Goal: Navigation & Orientation: Find specific page/section

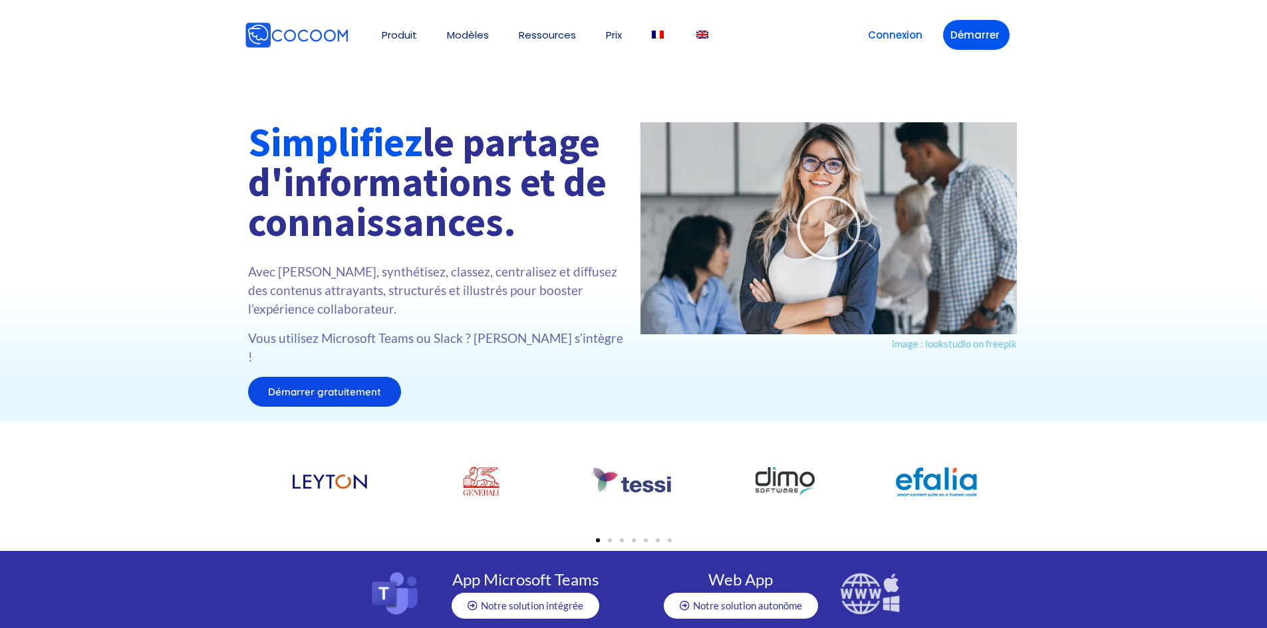
click at [867, 50] on div "Produit 👉 App Microsoft Teams 👉 Web App Cocoom Pourquoi Cocoom App et intégrati…" at bounding box center [634, 35] width 798 height 57
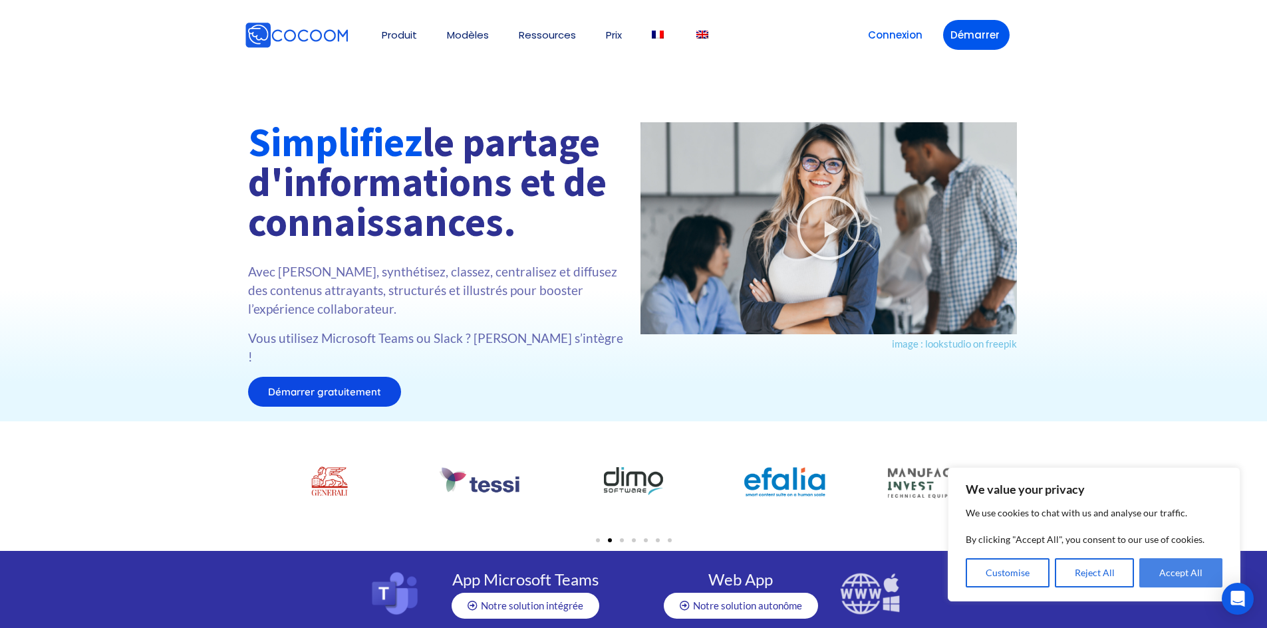
click at [1159, 577] on button "Accept All" at bounding box center [1180, 573] width 83 height 29
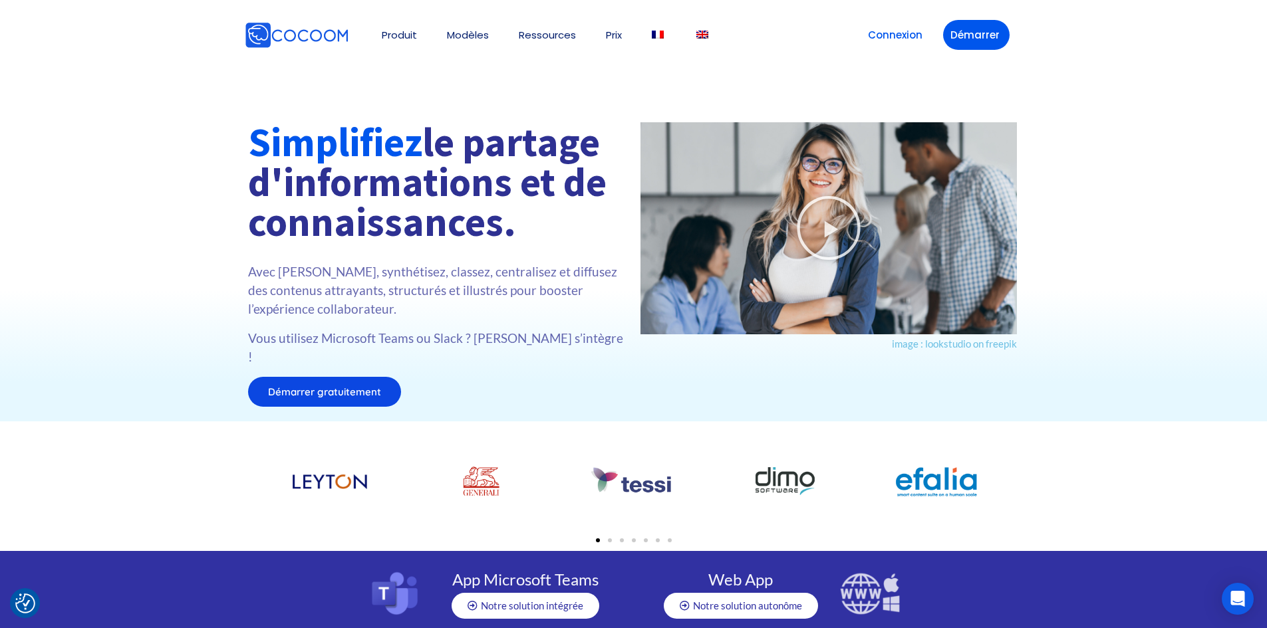
drag, startPoint x: 1032, startPoint y: 472, endPoint x: 719, endPoint y: 492, distance: 313.3
click at [719, 492] on section at bounding box center [633, 487] width 1267 height 130
click at [1257, 467] on section at bounding box center [633, 487] width 1267 height 130
click at [612, 529] on div at bounding box center [634, 538] width 758 height 19
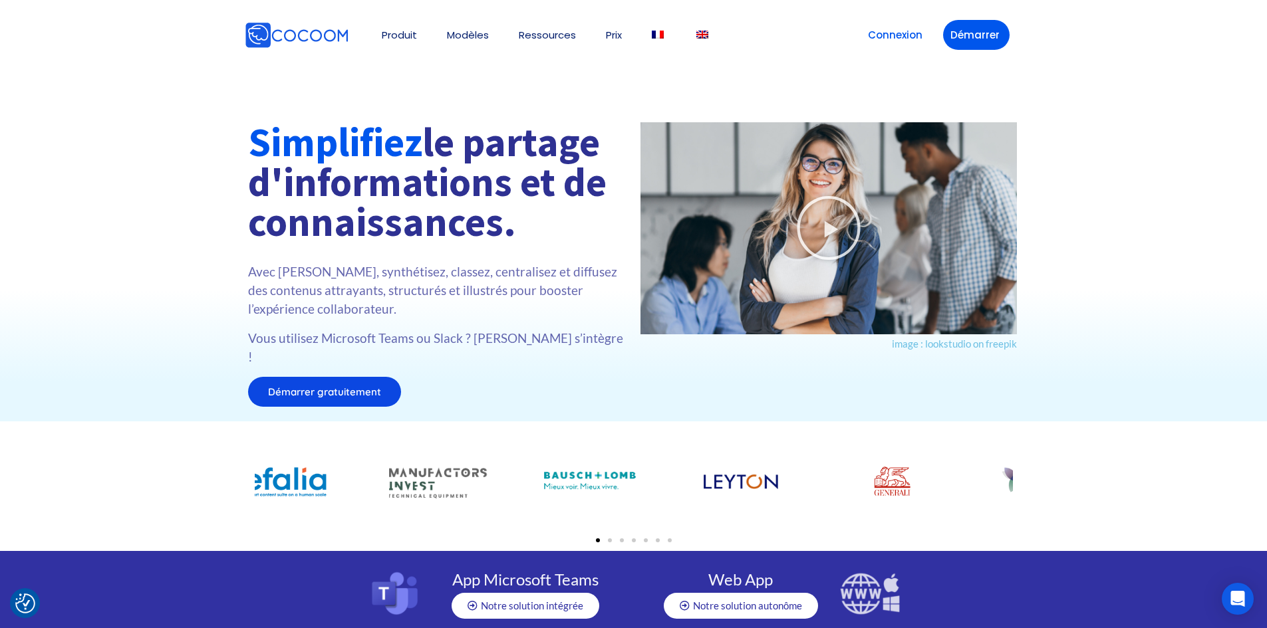
drag, startPoint x: 862, startPoint y: 473, endPoint x: 204, endPoint y: 495, distance: 658.1
click at [204, 495] on section at bounding box center [633, 487] width 1267 height 130
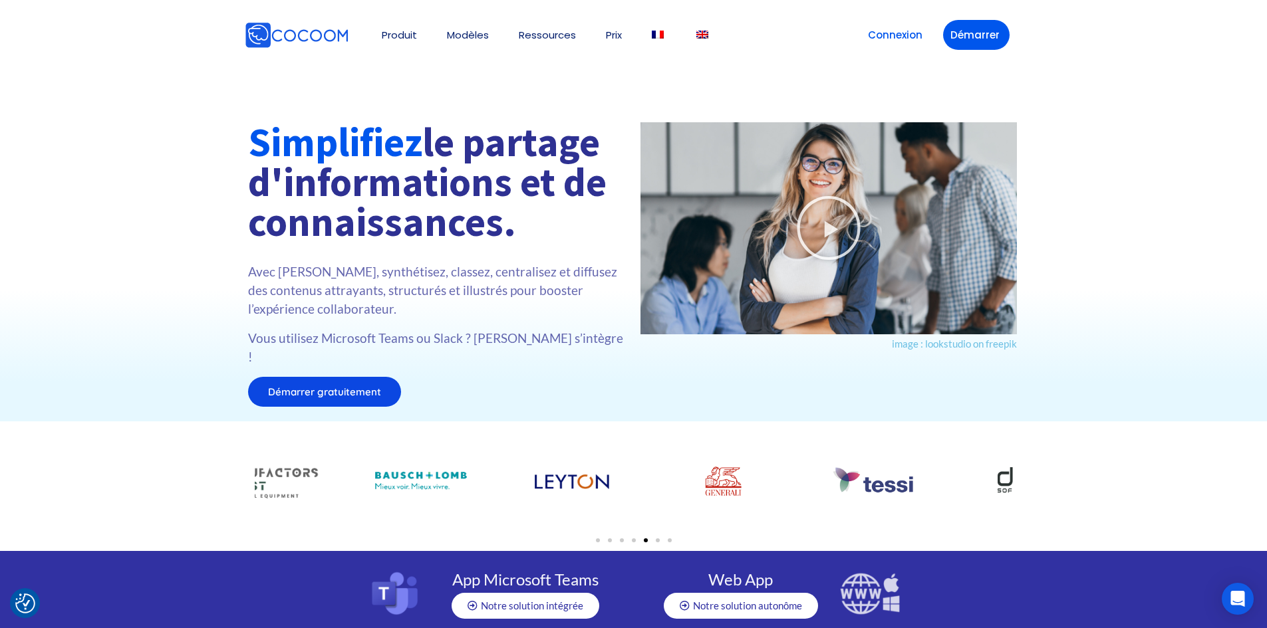
drag, startPoint x: 754, startPoint y: 472, endPoint x: 280, endPoint y: 485, distance: 474.4
click at [523, 486] on div at bounding box center [572, 481] width 98 height 47
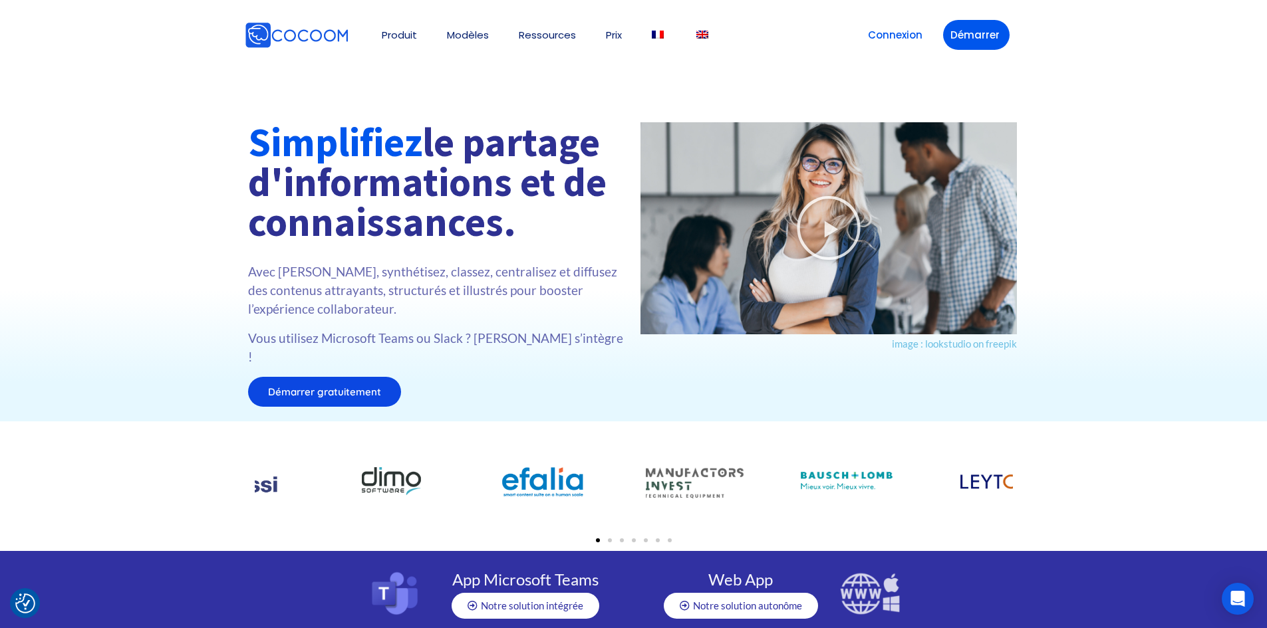
drag, startPoint x: 823, startPoint y: 460, endPoint x: 206, endPoint y: 478, distance: 617.4
click at [219, 475] on section at bounding box center [633, 487] width 1267 height 130
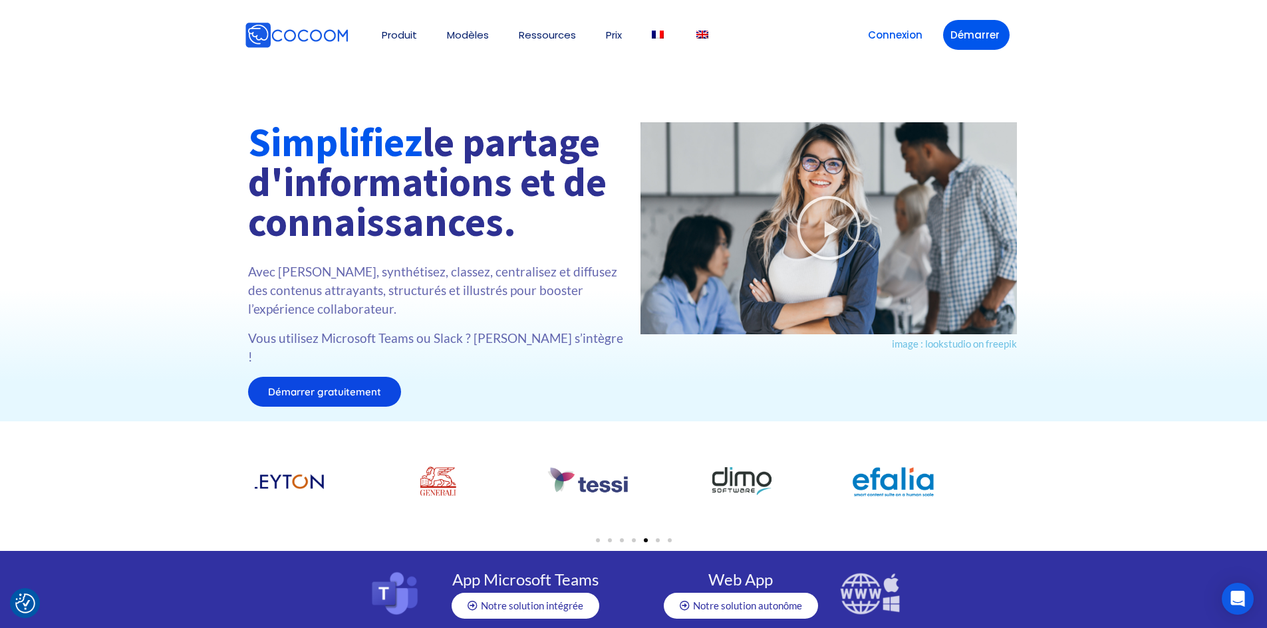
drag, startPoint x: 795, startPoint y: 466, endPoint x: 103, endPoint y: 465, distance: 691.7
click at [186, 465] on section at bounding box center [633, 487] width 1267 height 130
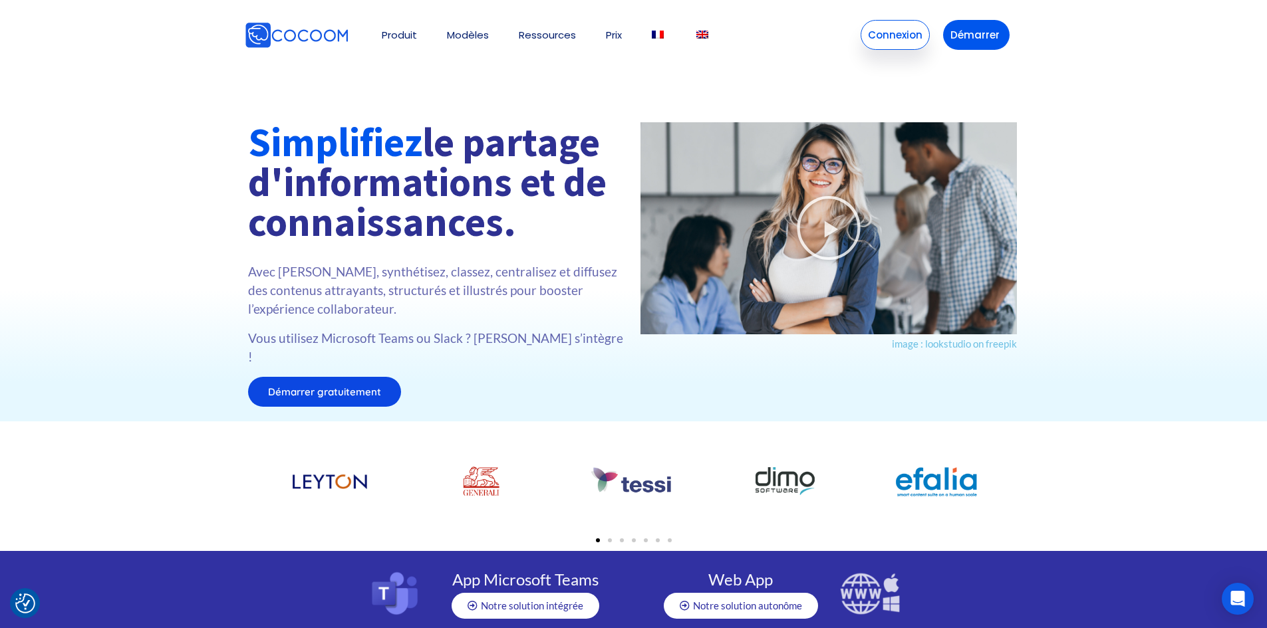
click at [893, 39] on link "Connexion" at bounding box center [895, 35] width 69 height 30
